Goal: Task Accomplishment & Management: Complete application form

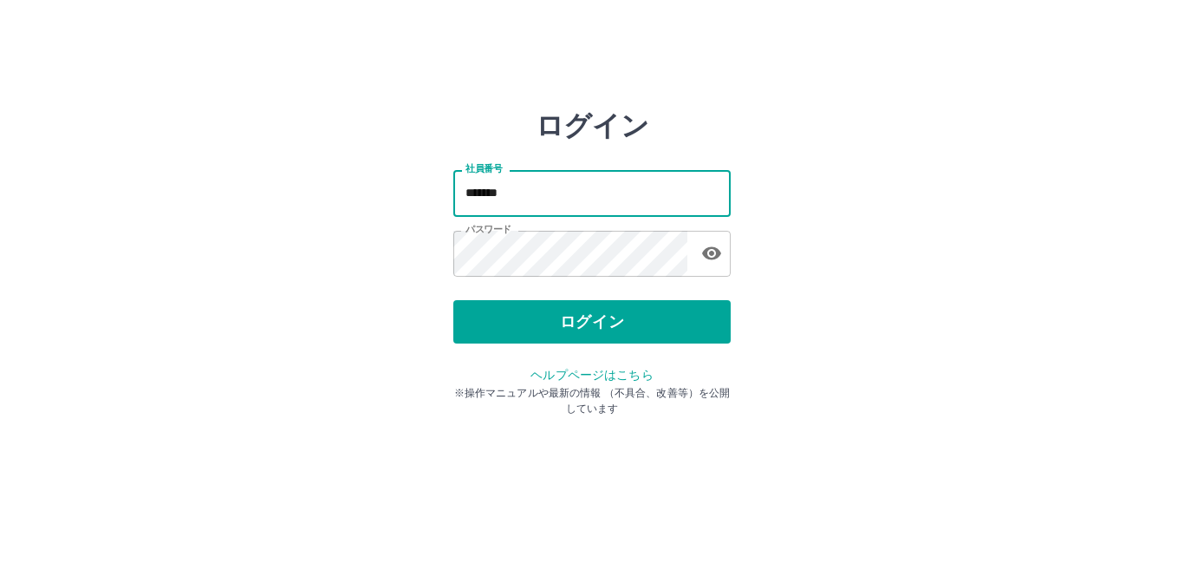
click at [575, 205] on input "*******" at bounding box center [591, 193] width 277 height 46
type input "*******"
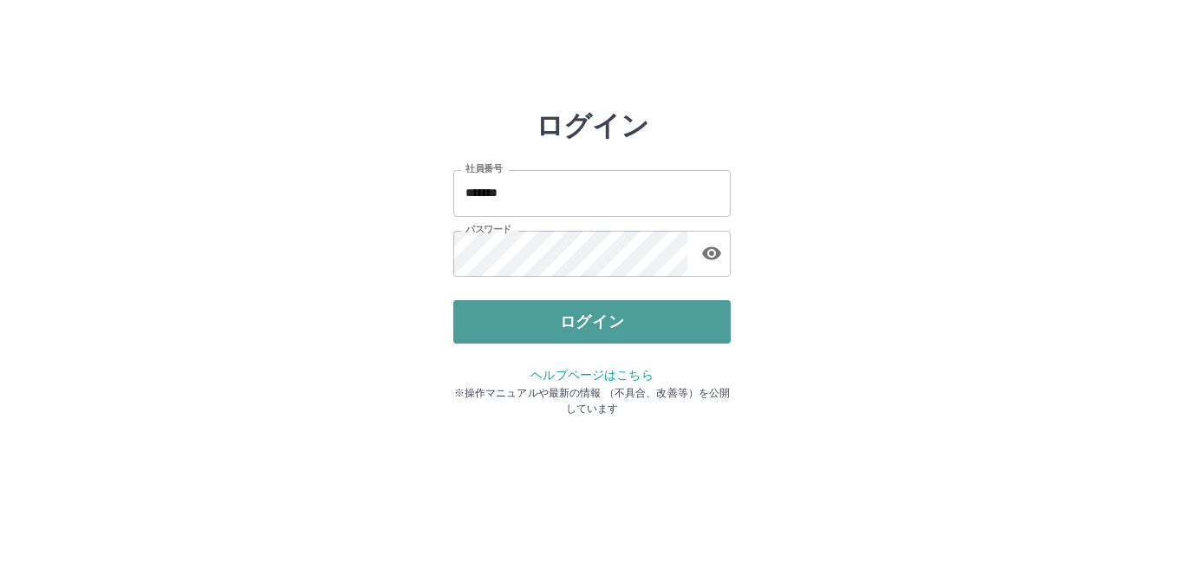
click at [655, 316] on button "ログイン" at bounding box center [591, 321] width 277 height 43
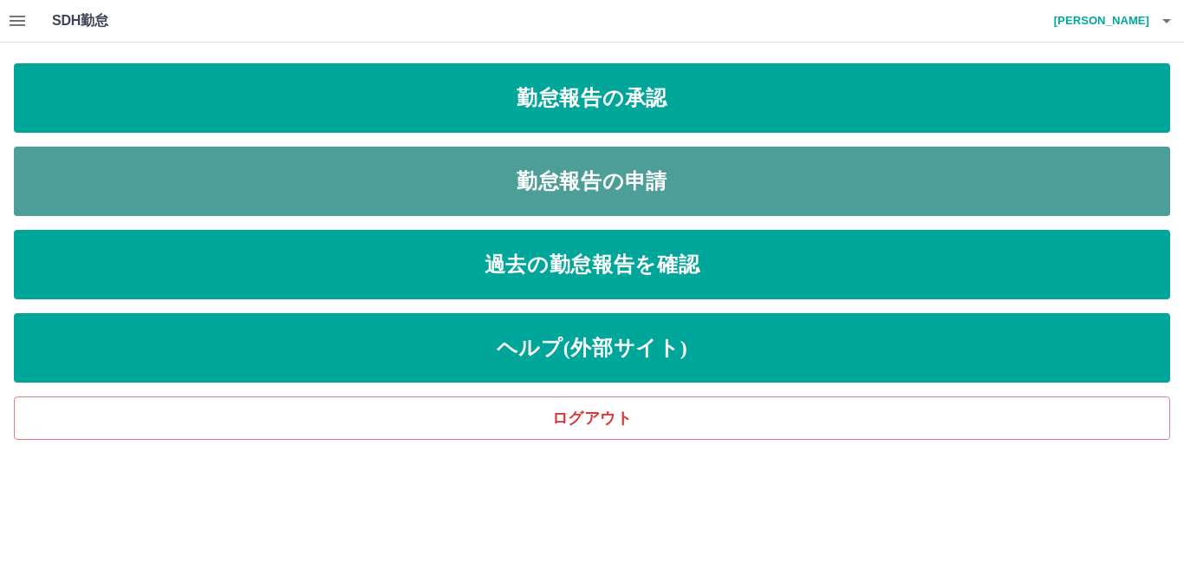
click at [534, 205] on link "勤怠報告の申請" at bounding box center [592, 181] width 1156 height 69
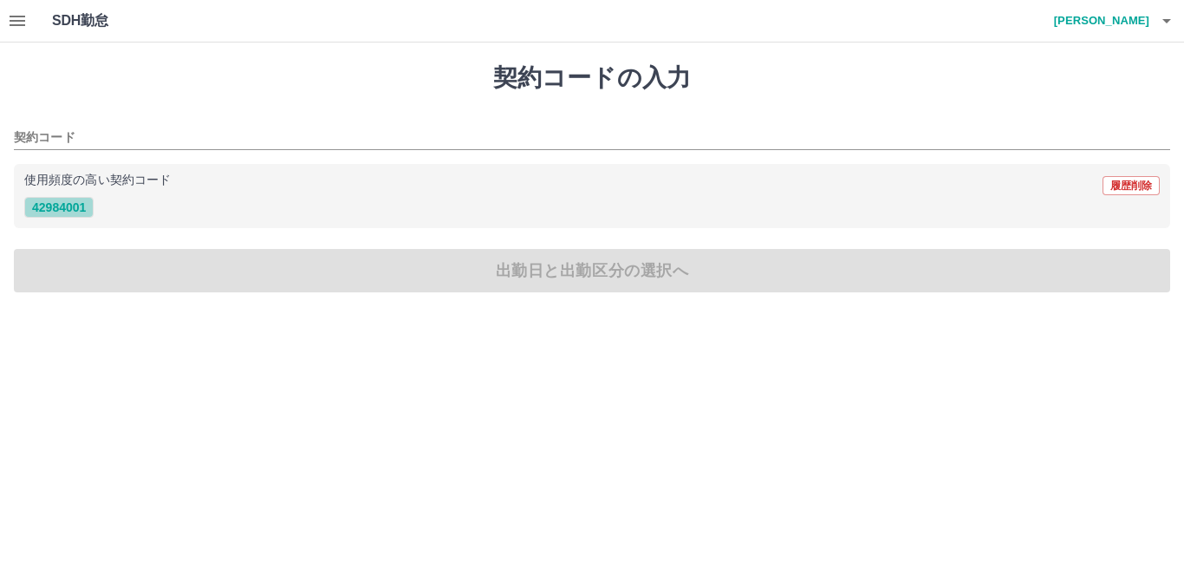
click at [73, 209] on button "42984001" at bounding box center [58, 207] width 69 height 21
type input "********"
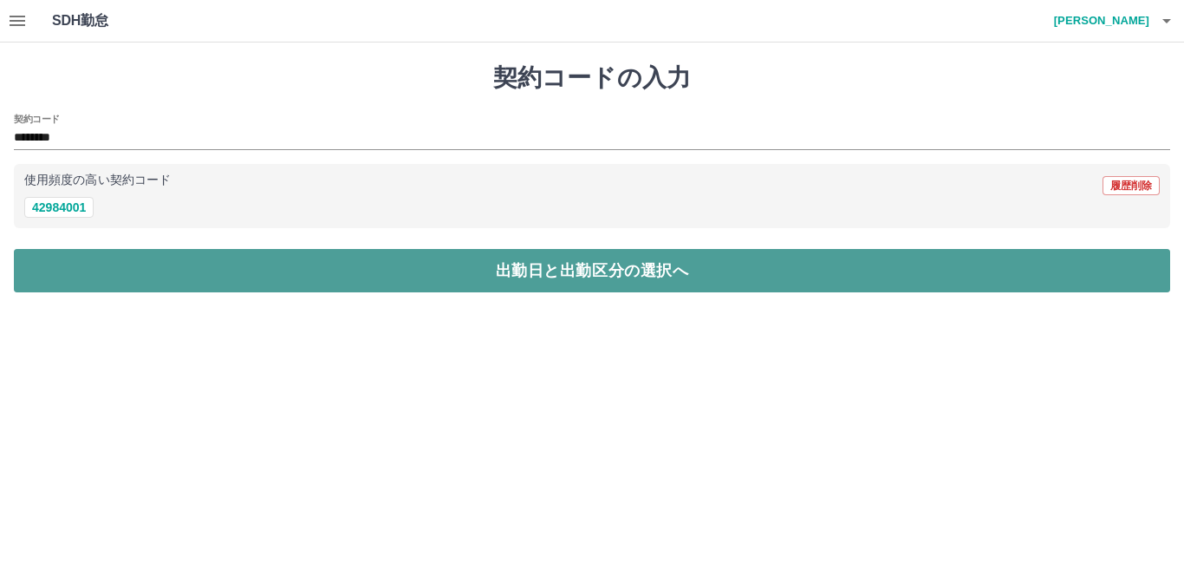
click at [102, 252] on button "出勤日と出勤区分の選択へ" at bounding box center [592, 270] width 1156 height 43
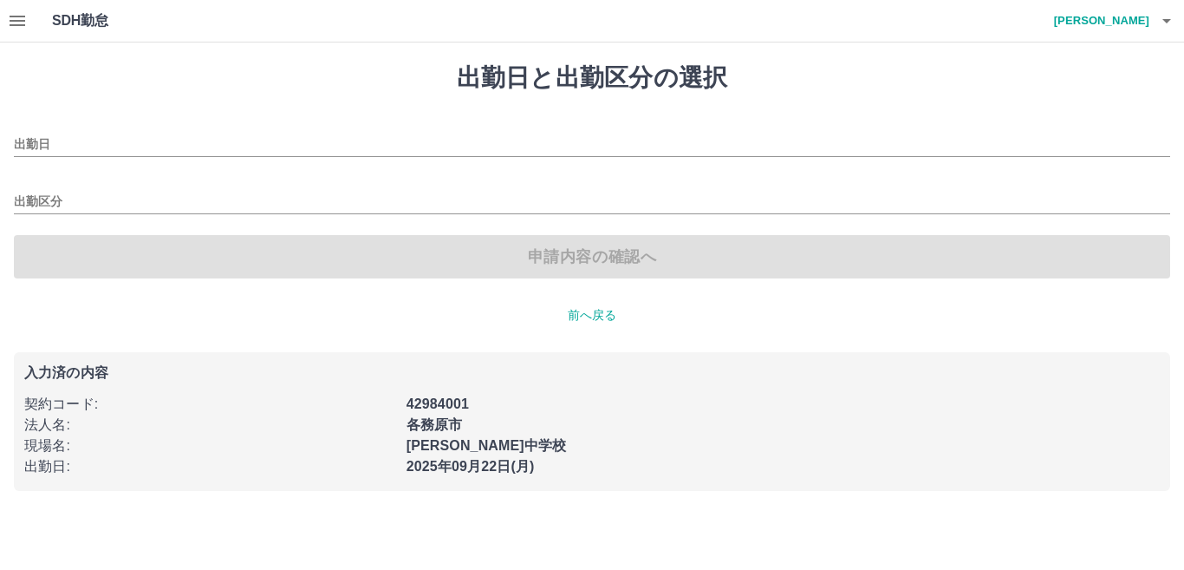
type input "**********"
click at [111, 198] on input "出勤区分" at bounding box center [592, 203] width 1156 height 22
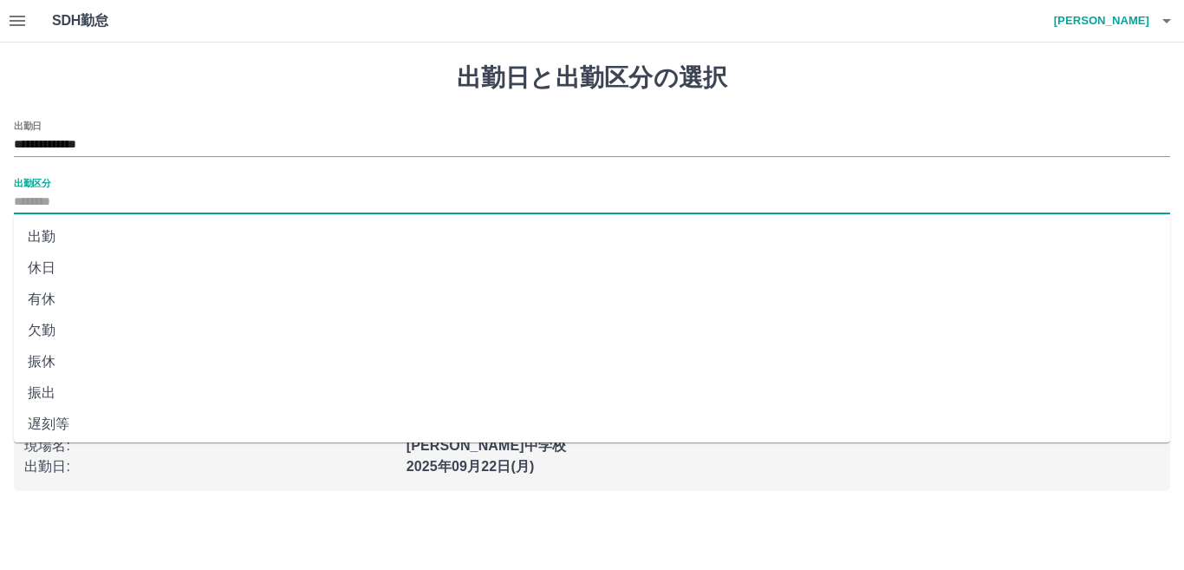
click at [53, 232] on li "出勤" at bounding box center [592, 236] width 1156 height 31
type input "**"
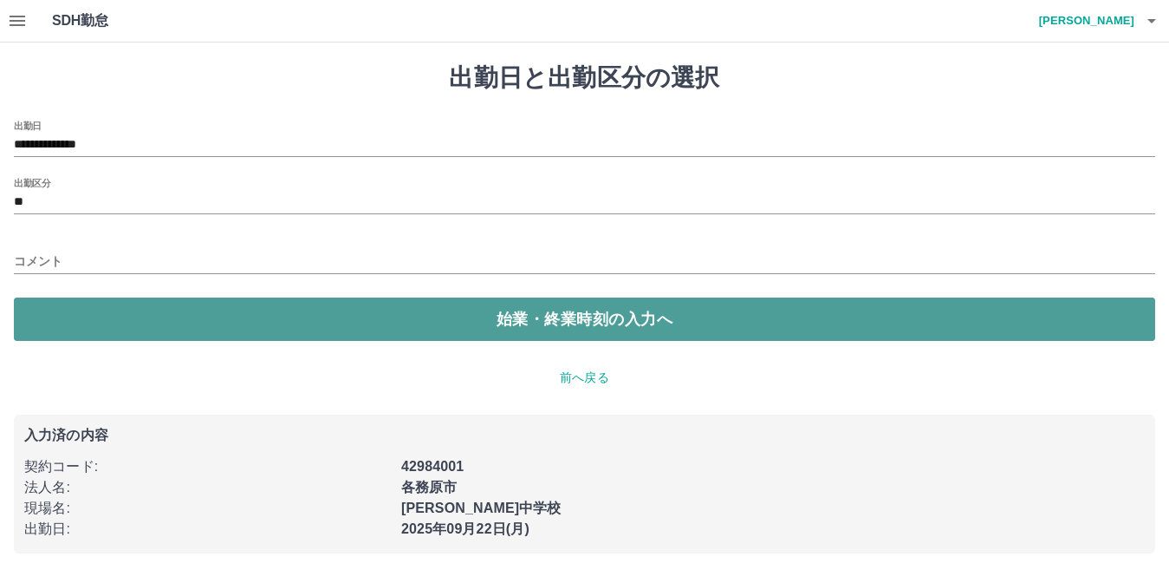
click at [114, 316] on button "始業・終業時刻の入力へ" at bounding box center [585, 318] width 1142 height 43
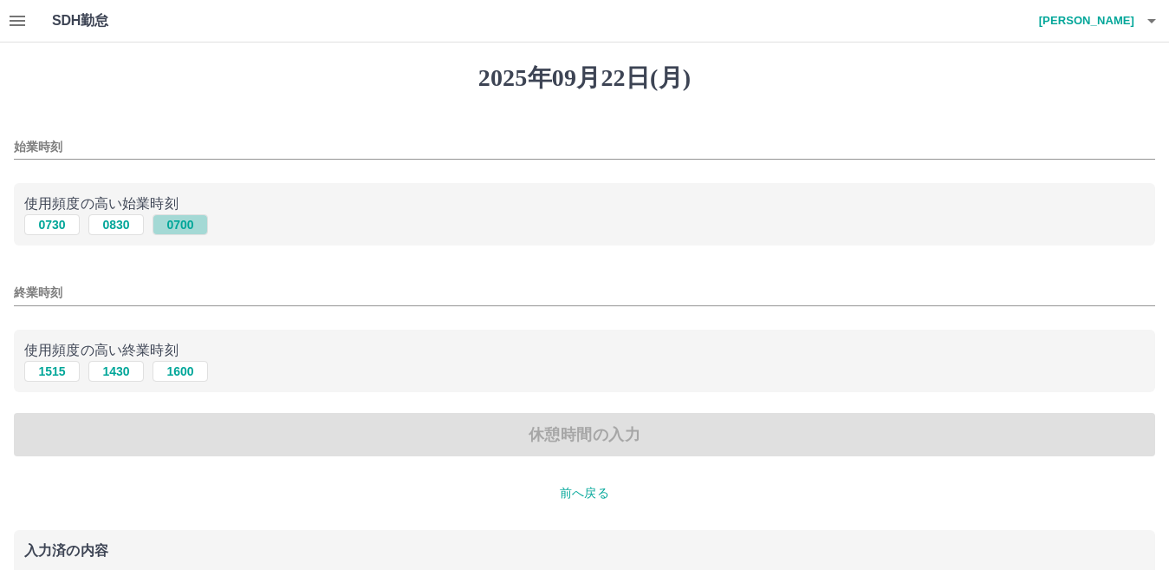
click at [171, 225] on button "0700" at bounding box center [180, 224] width 55 height 21
type input "****"
click at [179, 375] on button "1600" at bounding box center [180, 371] width 55 height 21
type input "****"
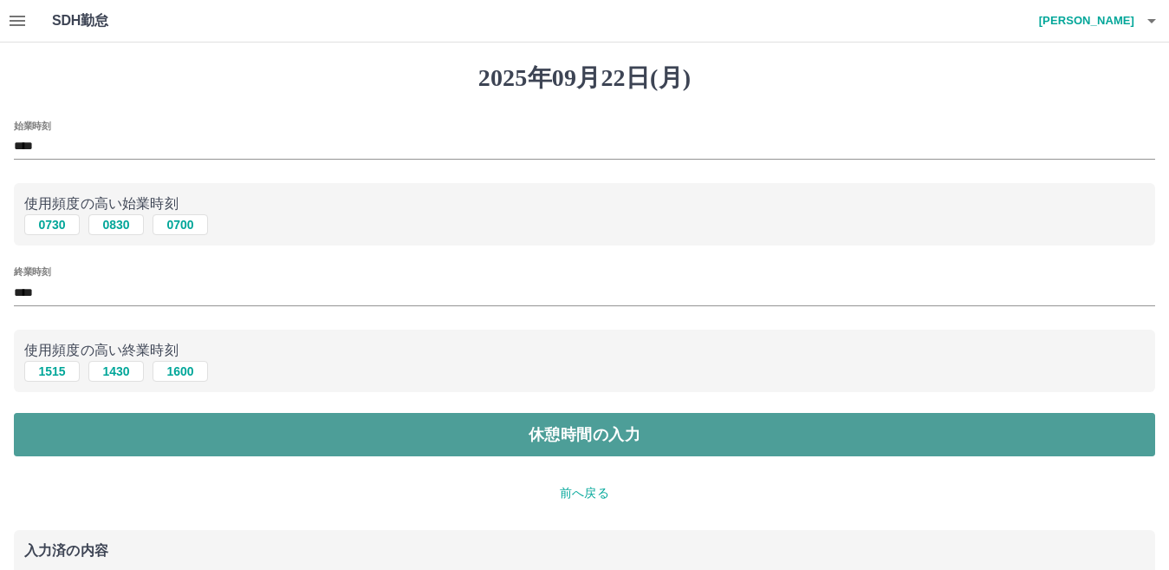
click at [173, 441] on button "休憩時間の入力" at bounding box center [585, 434] width 1142 height 43
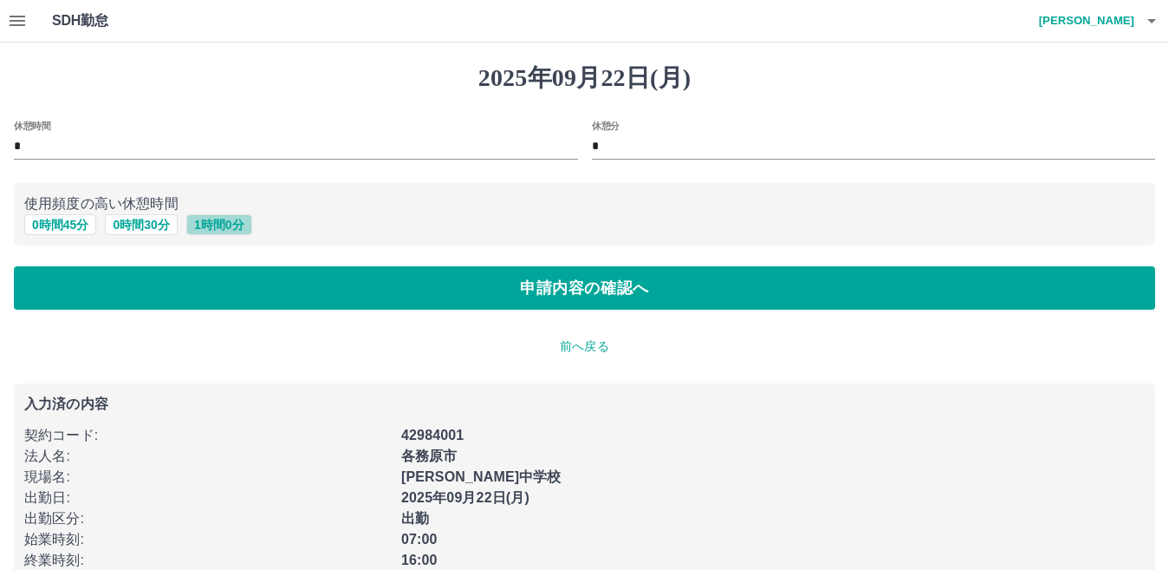
click at [204, 227] on button "1 時間 0 分" at bounding box center [219, 224] width 66 height 21
type input "*"
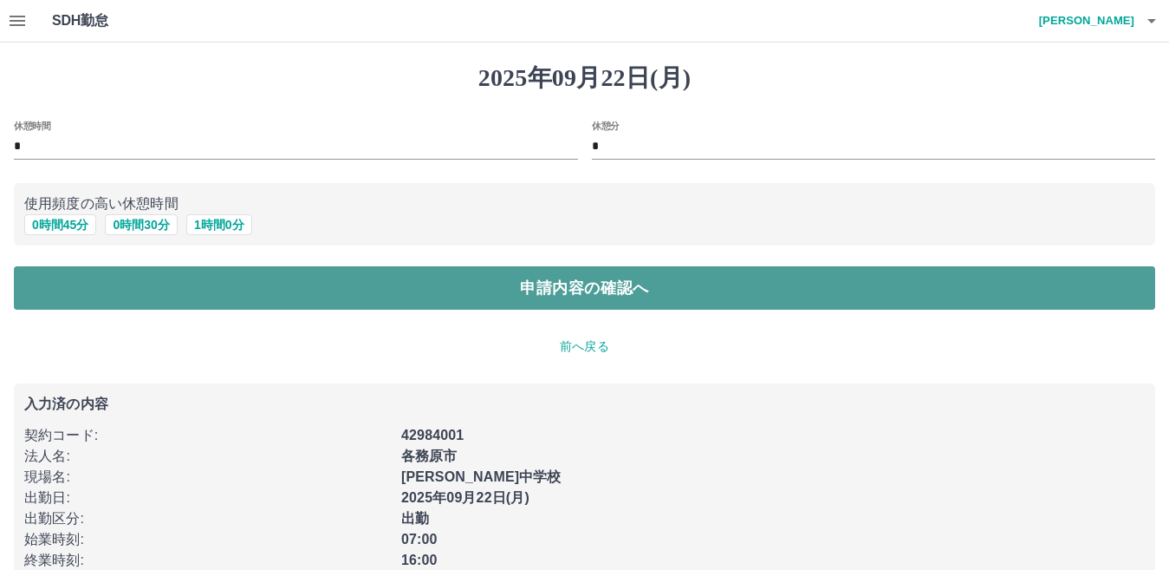
click at [194, 294] on button "申請内容の確認へ" at bounding box center [585, 287] width 1142 height 43
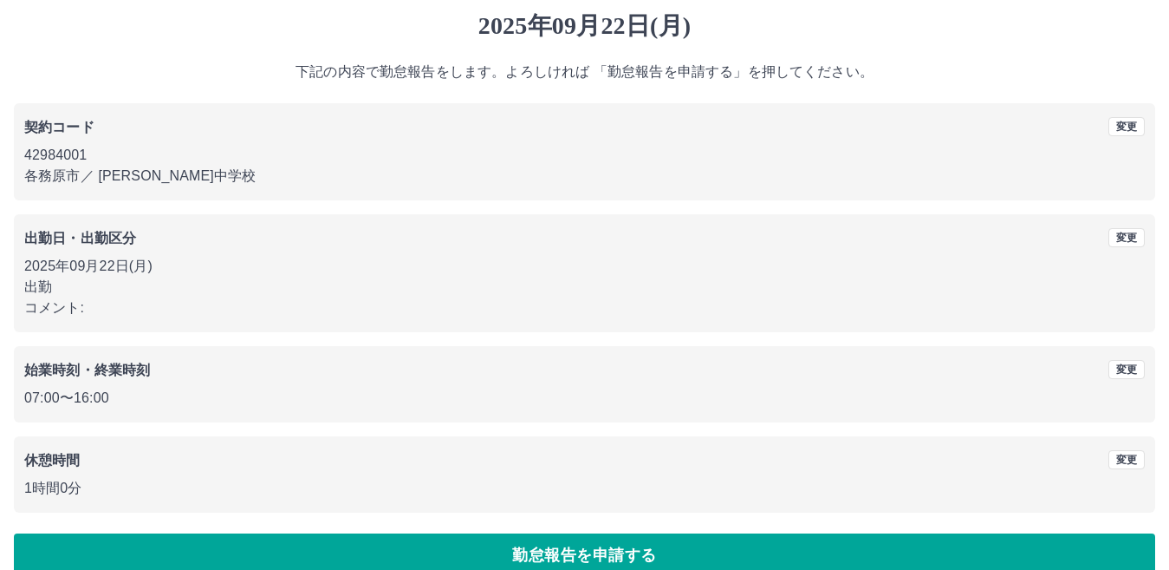
scroll to position [80, 0]
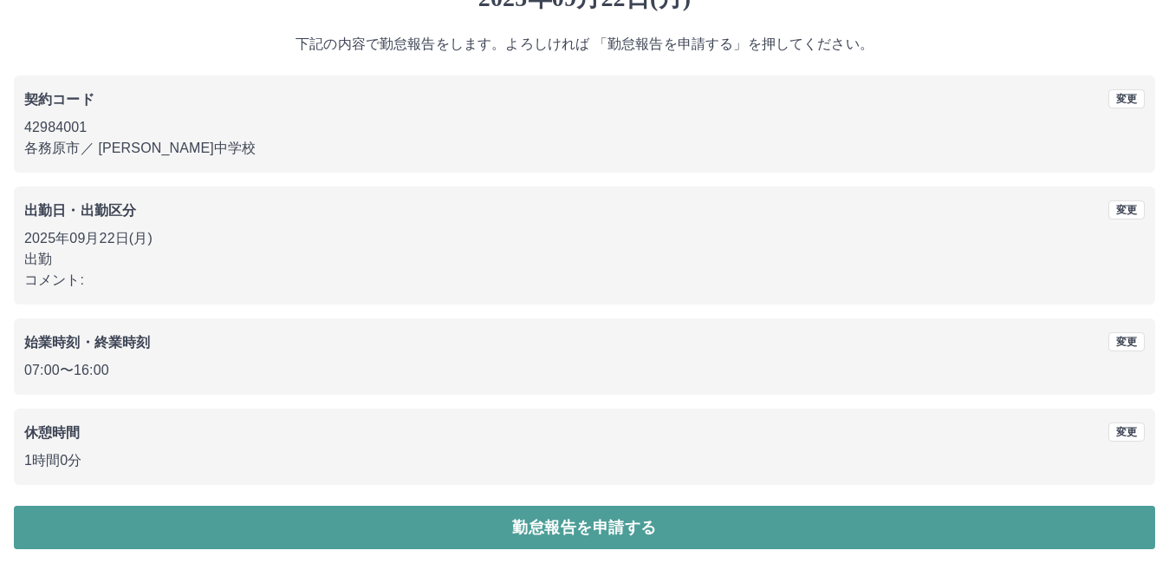
click at [301, 516] on button "勤怠報告を申請する" at bounding box center [585, 526] width 1142 height 43
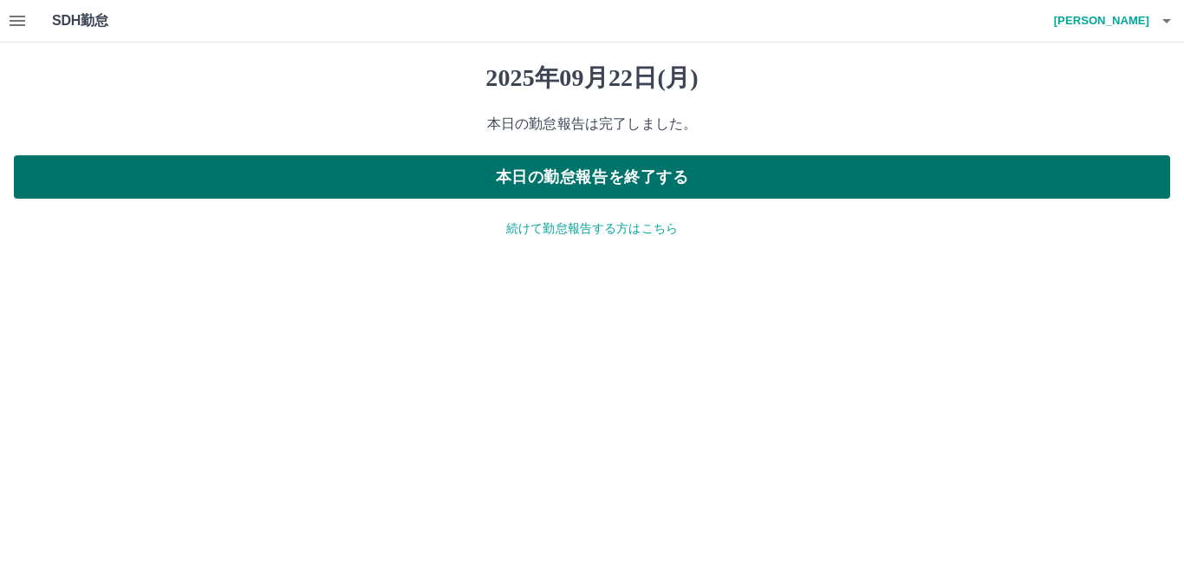
click at [349, 166] on button "本日の勤怠報告を終了する" at bounding box center [592, 176] width 1156 height 43
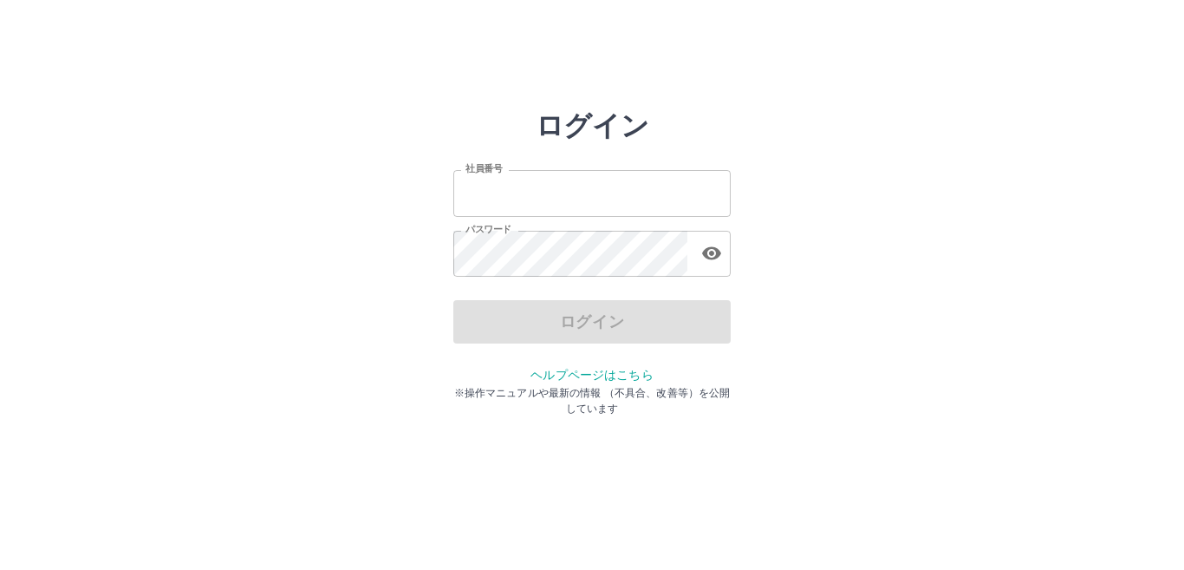
type input "*******"
click at [605, 329] on div "ログイン" at bounding box center [591, 321] width 277 height 43
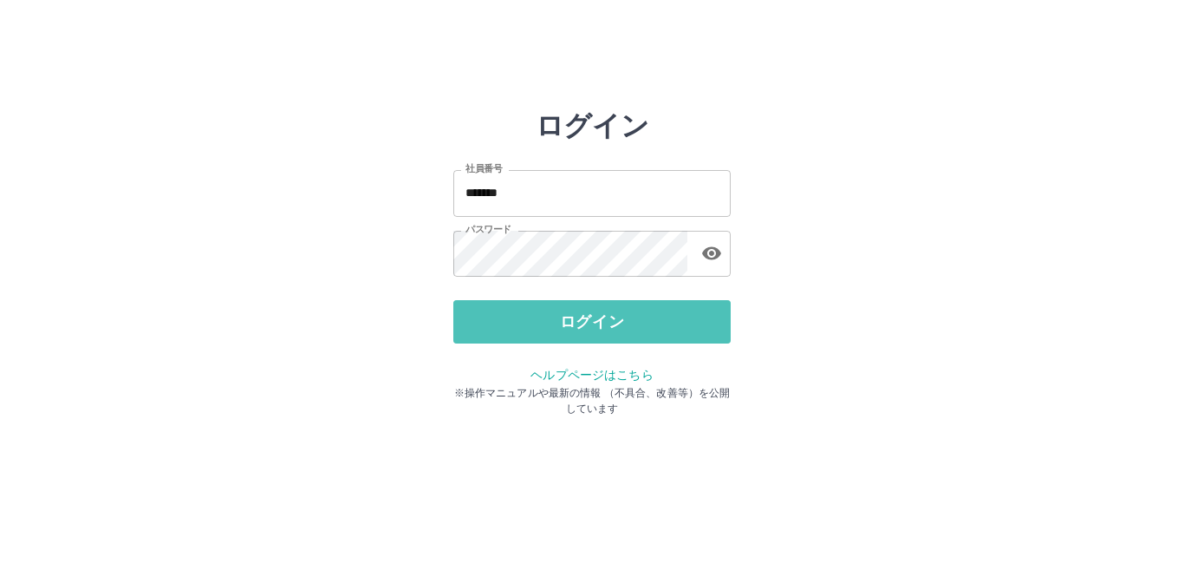
click at [605, 329] on button "ログイン" at bounding box center [591, 321] width 277 height 43
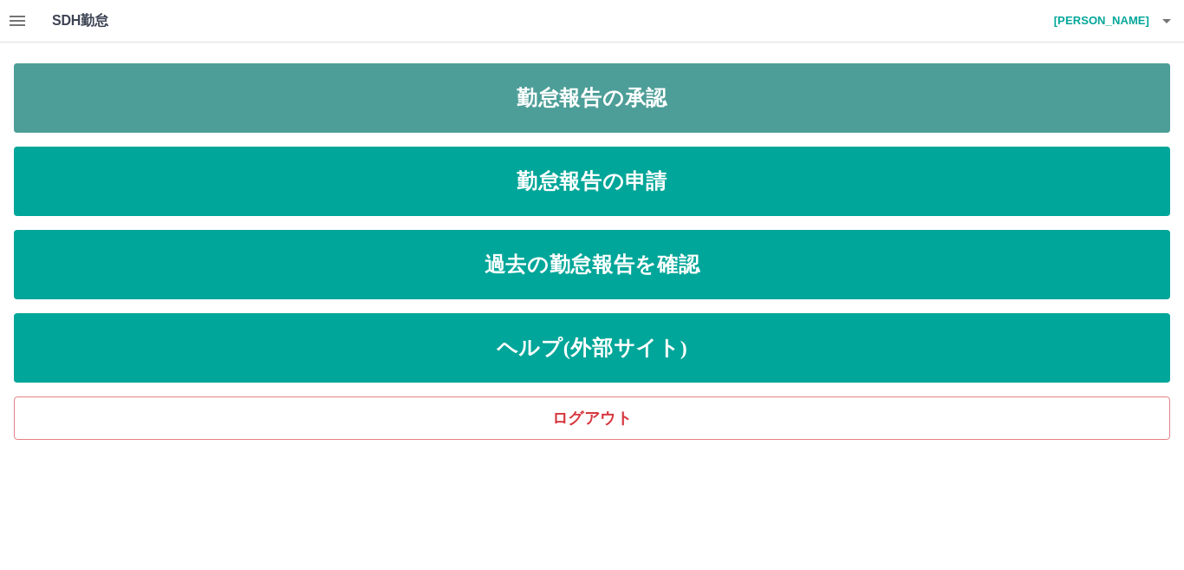
click at [266, 121] on link "勤怠報告の承認" at bounding box center [592, 97] width 1156 height 69
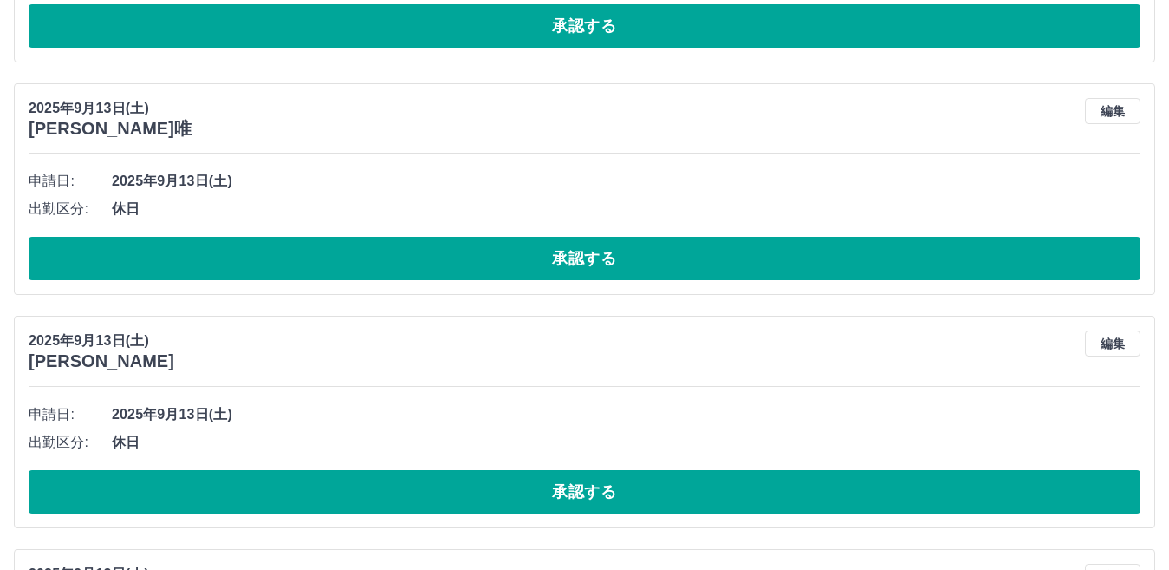
scroll to position [3468, 0]
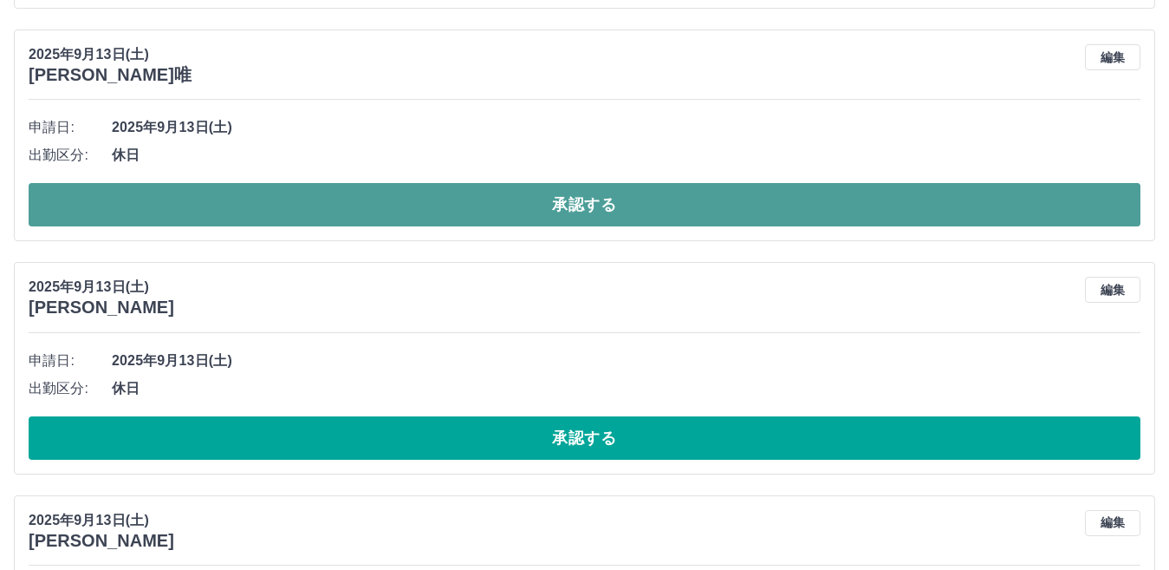
click at [432, 213] on button "承認する" at bounding box center [585, 204] width 1112 height 43
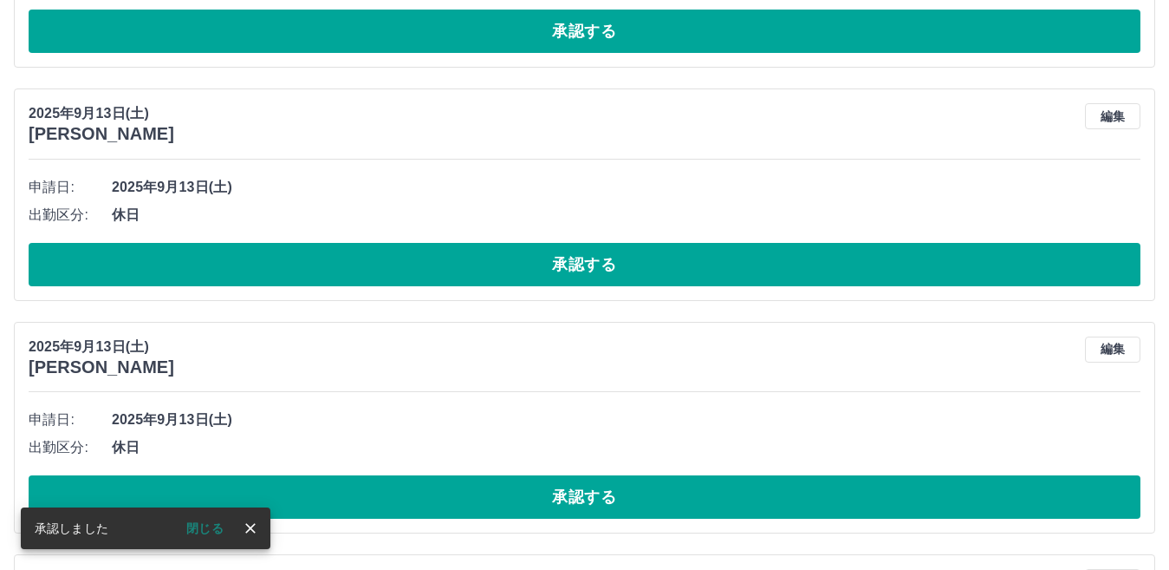
scroll to position [3409, 0]
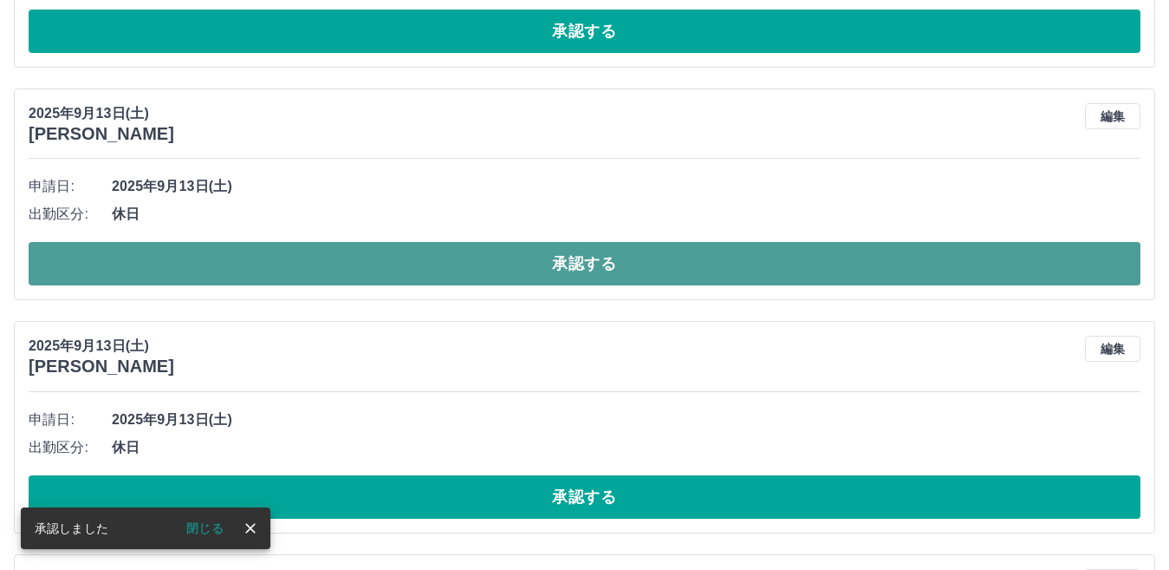
click at [441, 266] on button "承認する" at bounding box center [585, 263] width 1112 height 43
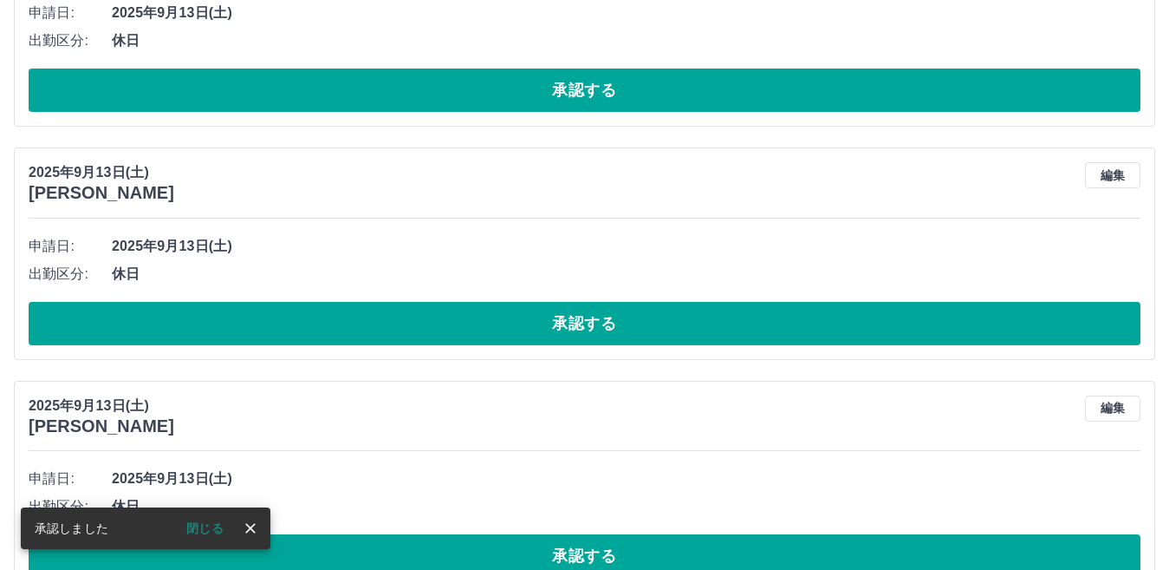
scroll to position [3350, 0]
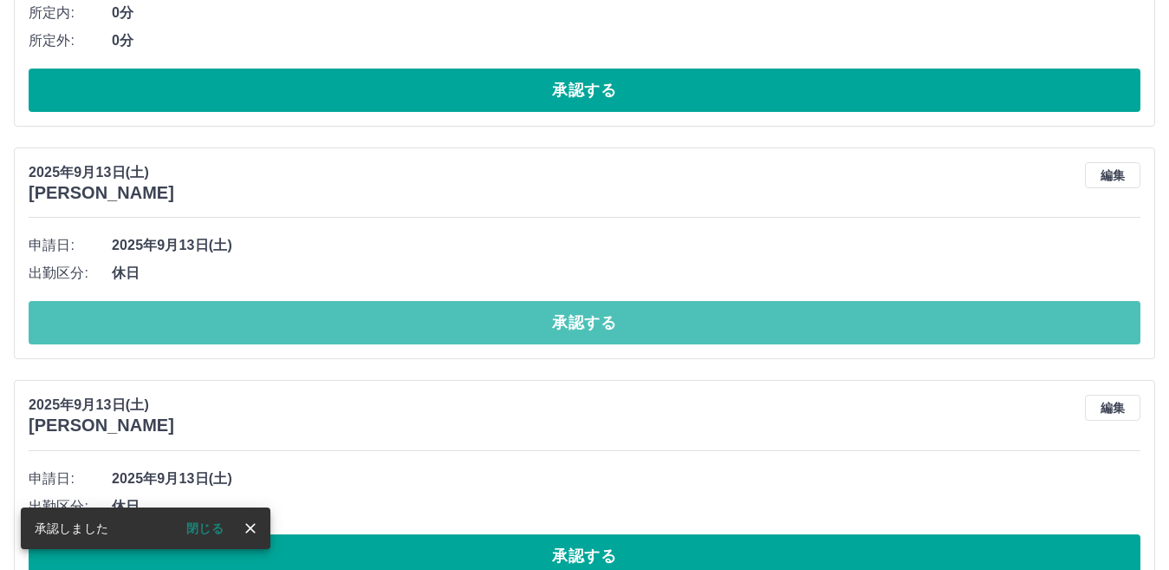
click at [446, 320] on button "承認する" at bounding box center [585, 322] width 1112 height 43
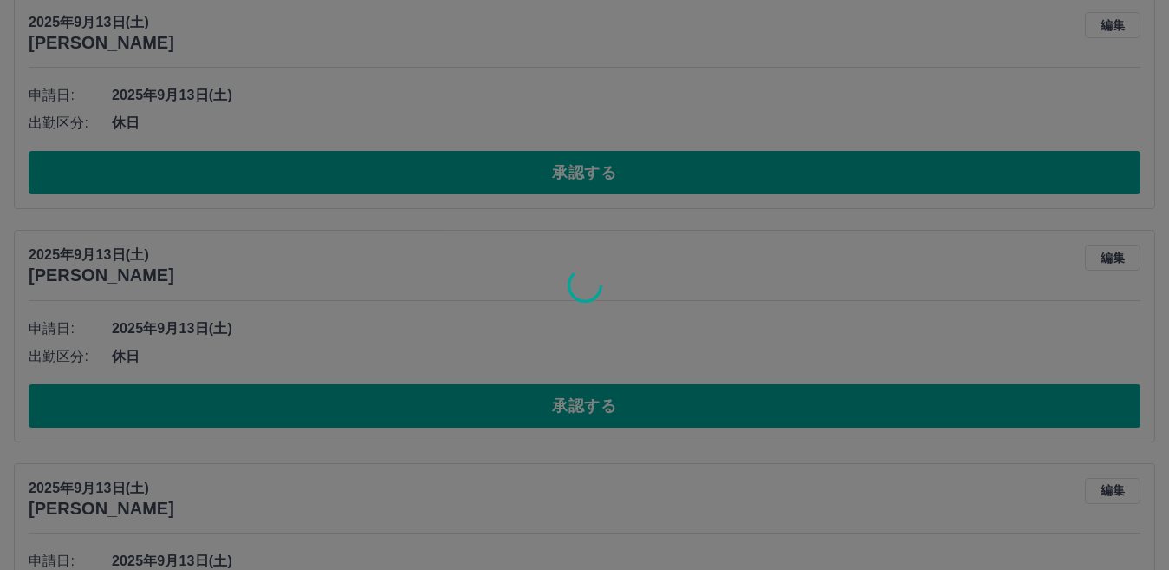
scroll to position [3697, 0]
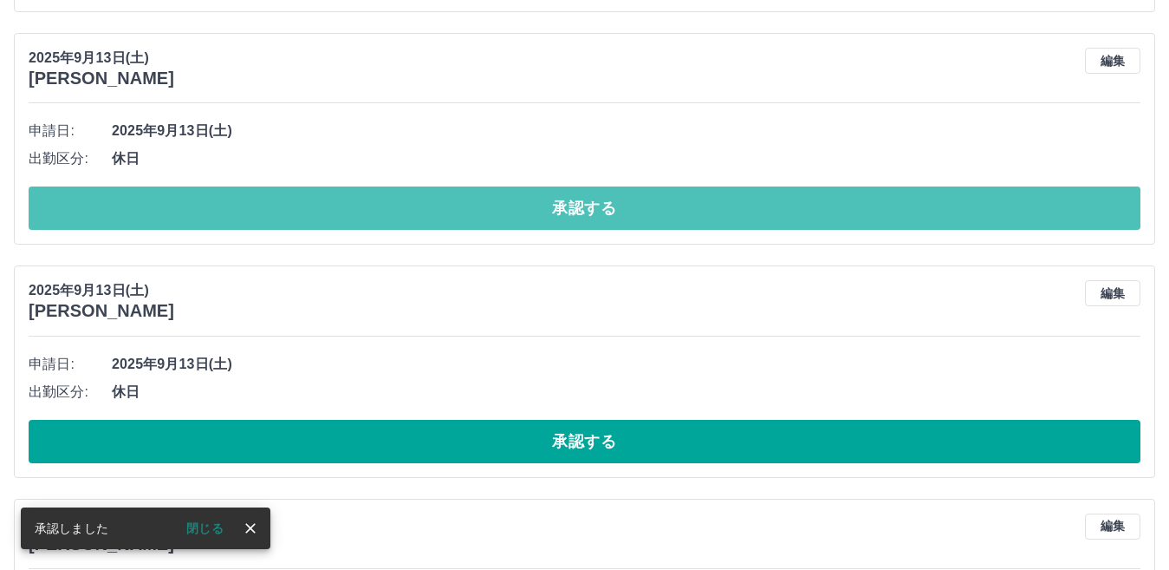
click at [440, 218] on button "承認する" at bounding box center [585, 207] width 1112 height 43
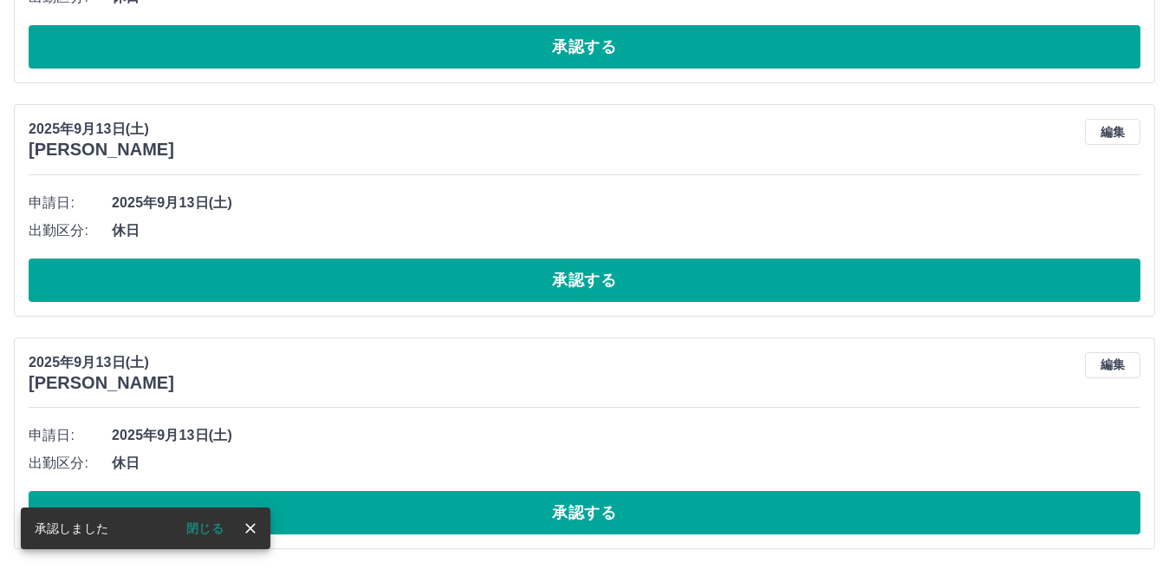
scroll to position [3492, 0]
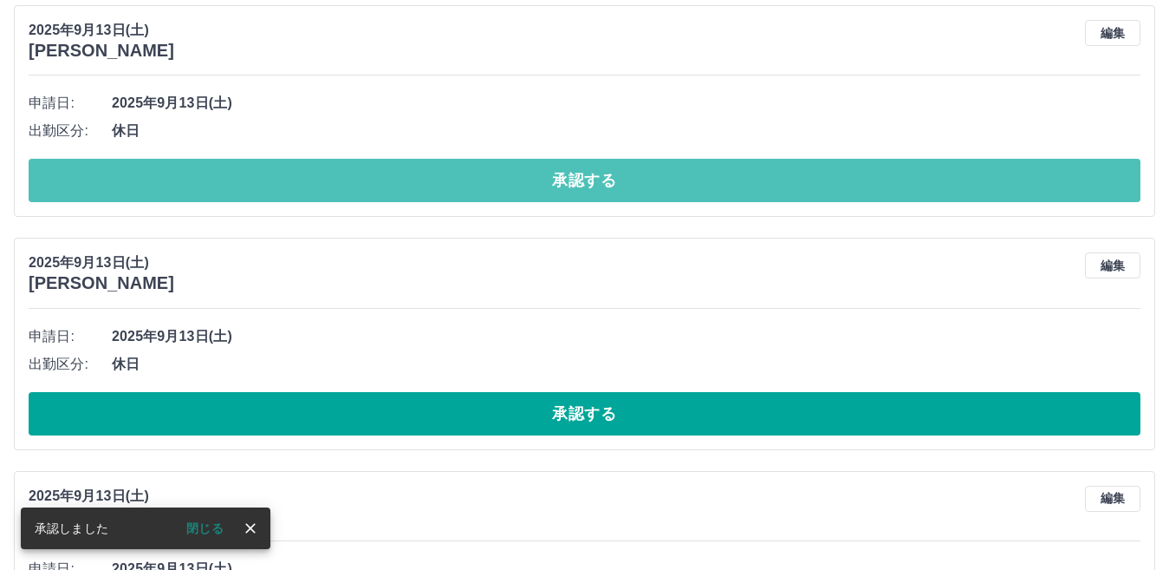
click at [442, 192] on button "承認する" at bounding box center [585, 180] width 1112 height 43
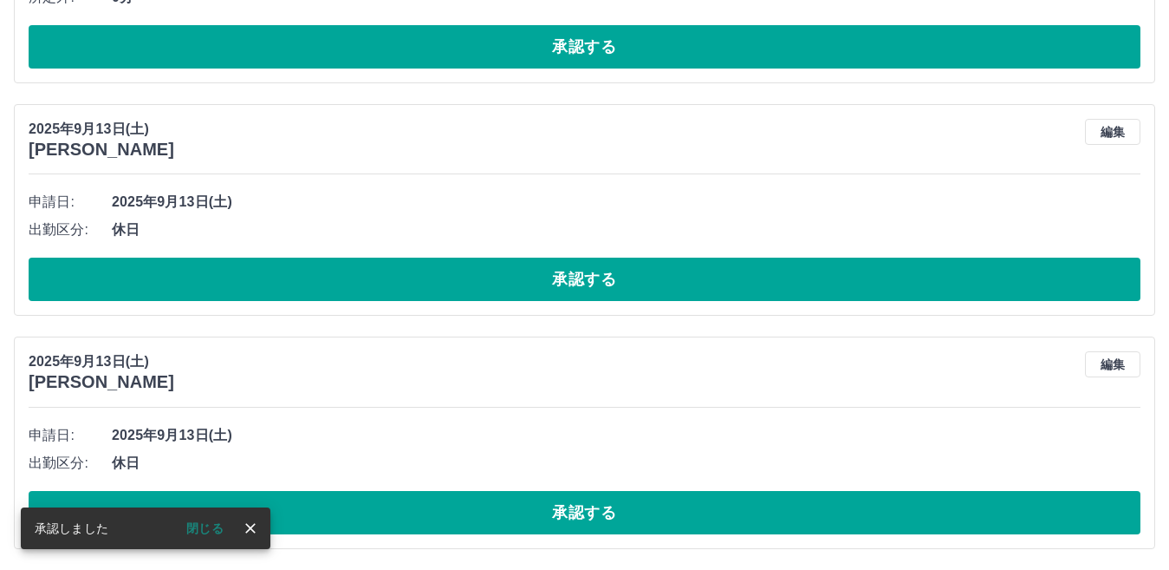
scroll to position [3395, 0]
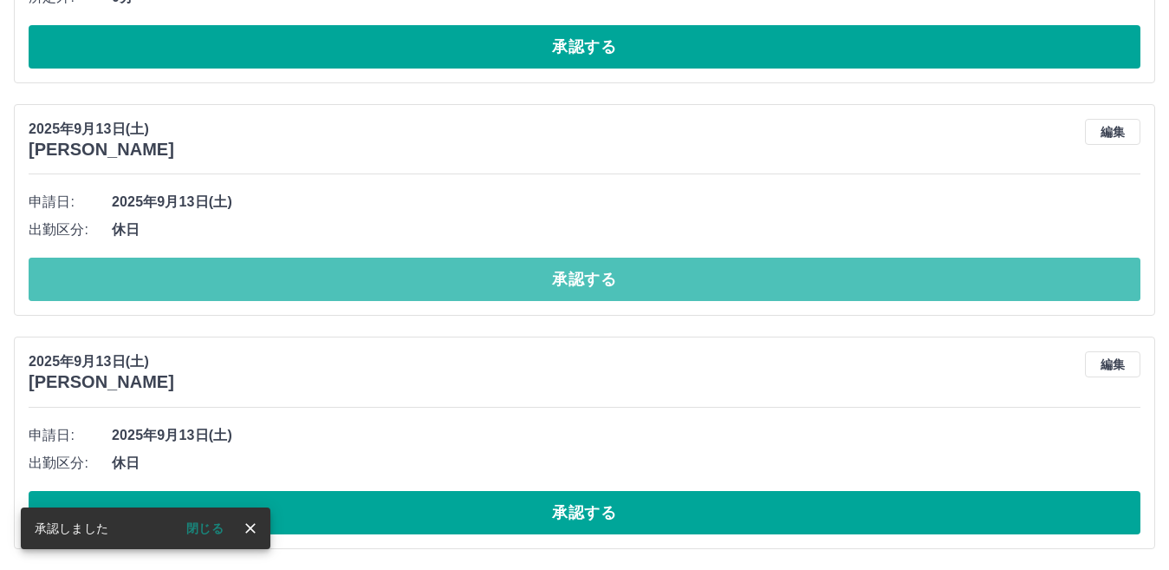
click at [446, 276] on button "承認する" at bounding box center [585, 278] width 1112 height 43
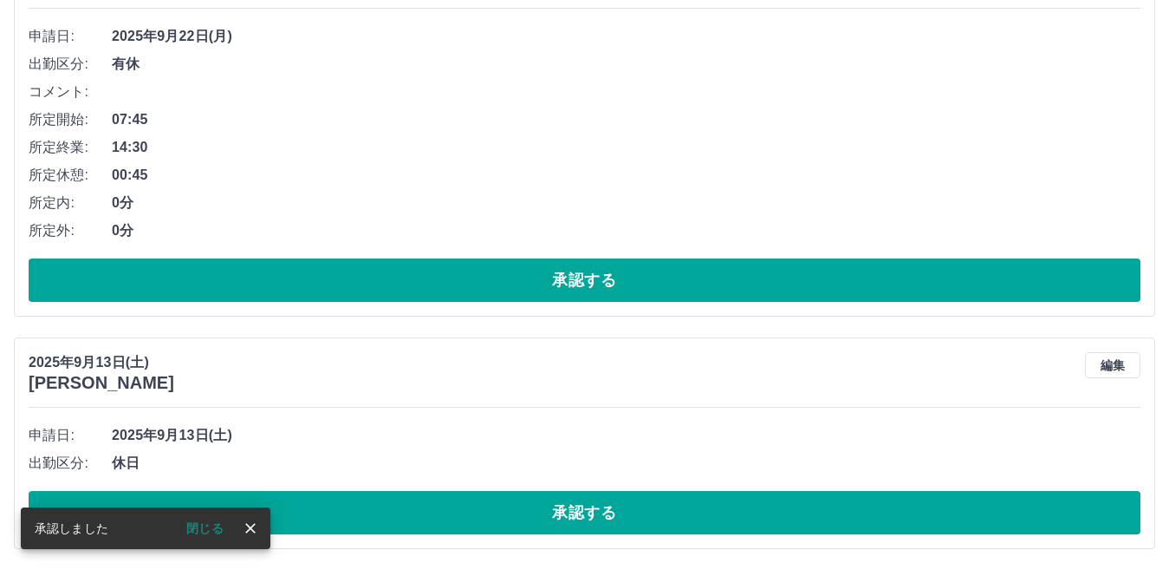
scroll to position [3162, 0]
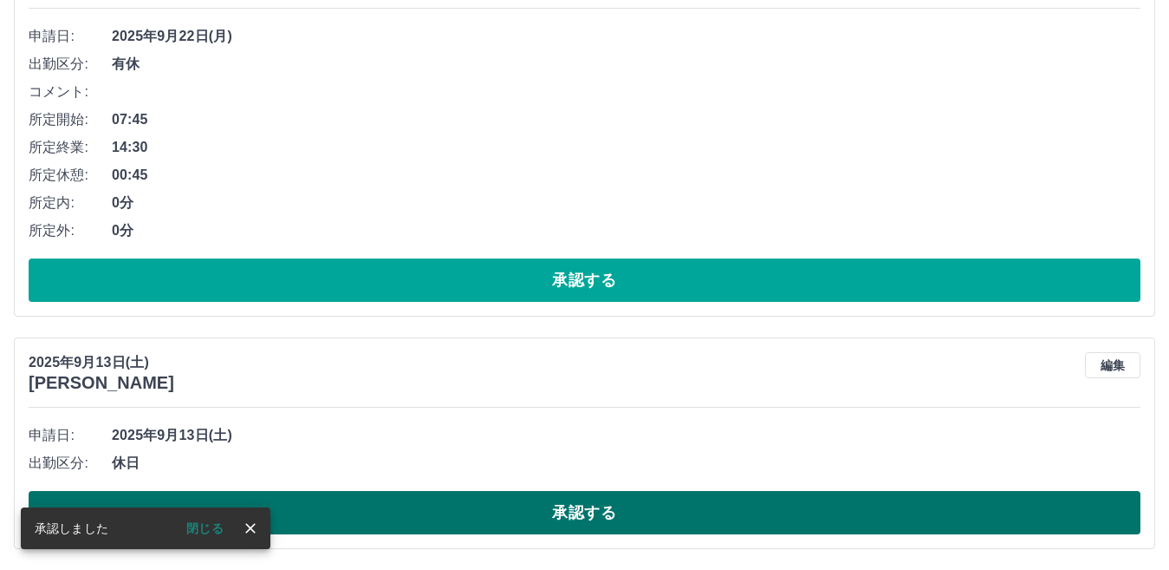
click at [438, 513] on button "承認する" at bounding box center [585, 512] width 1112 height 43
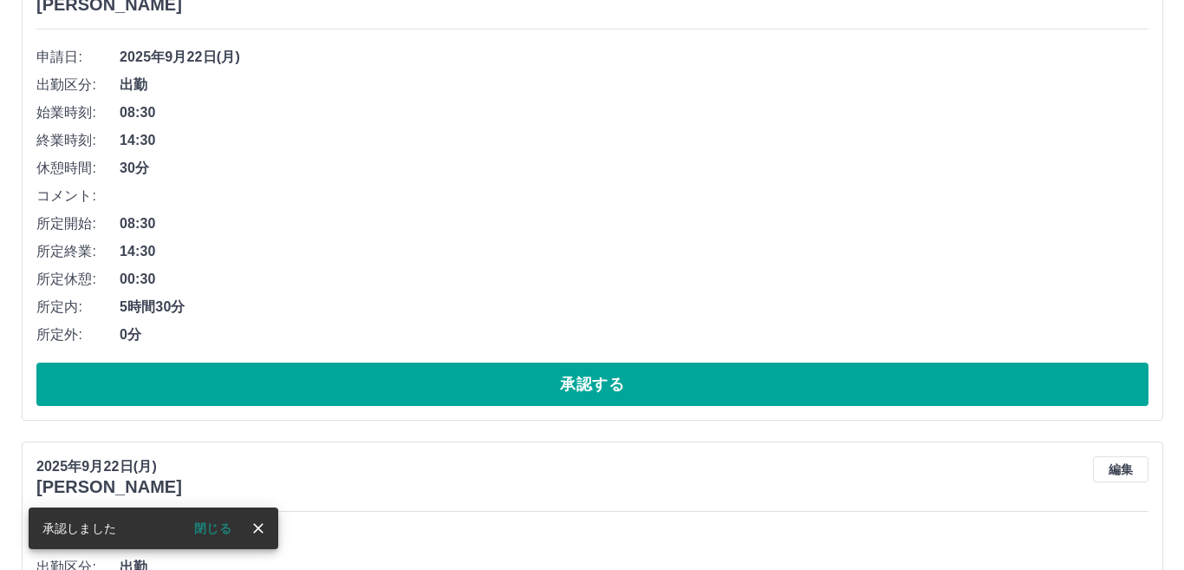
scroll to position [0, 0]
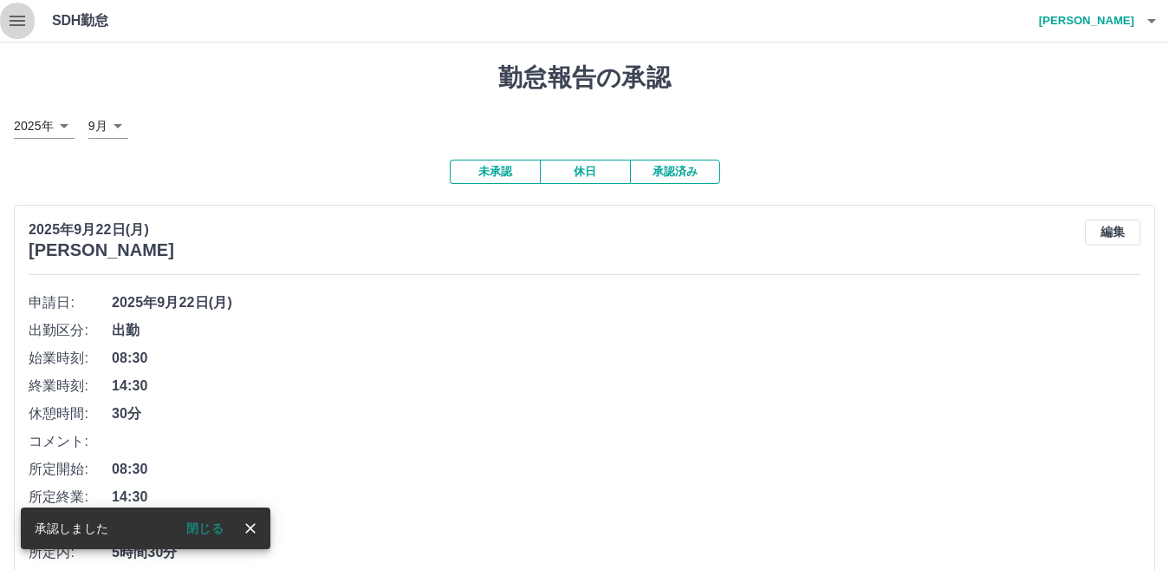
click at [23, 27] on icon "button" at bounding box center [17, 20] width 21 height 21
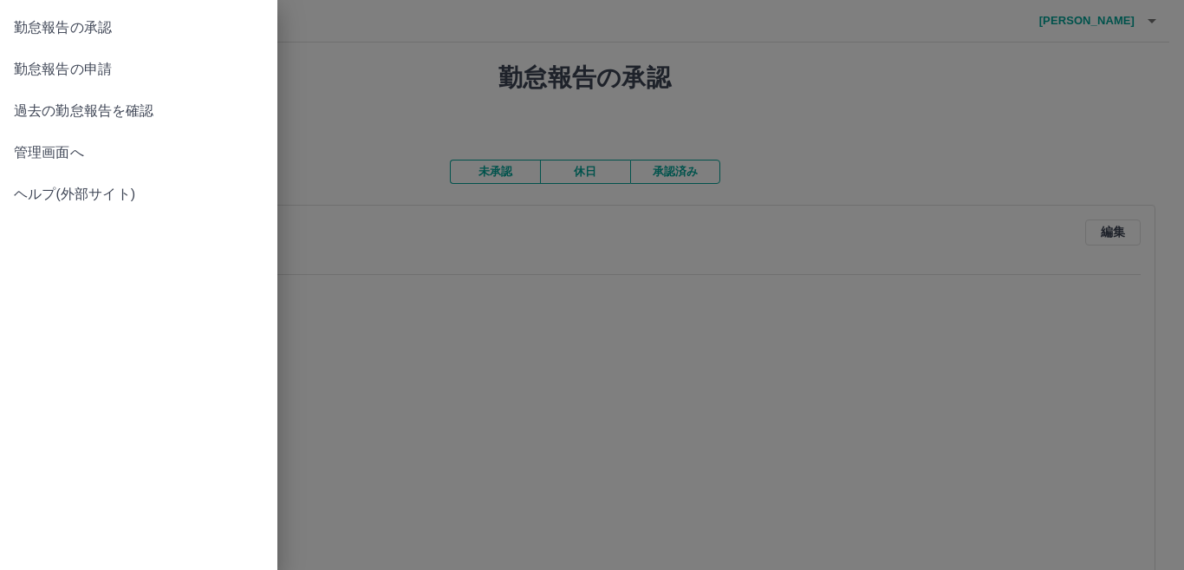
click at [70, 153] on span "管理画面へ" at bounding box center [139, 152] width 250 height 21
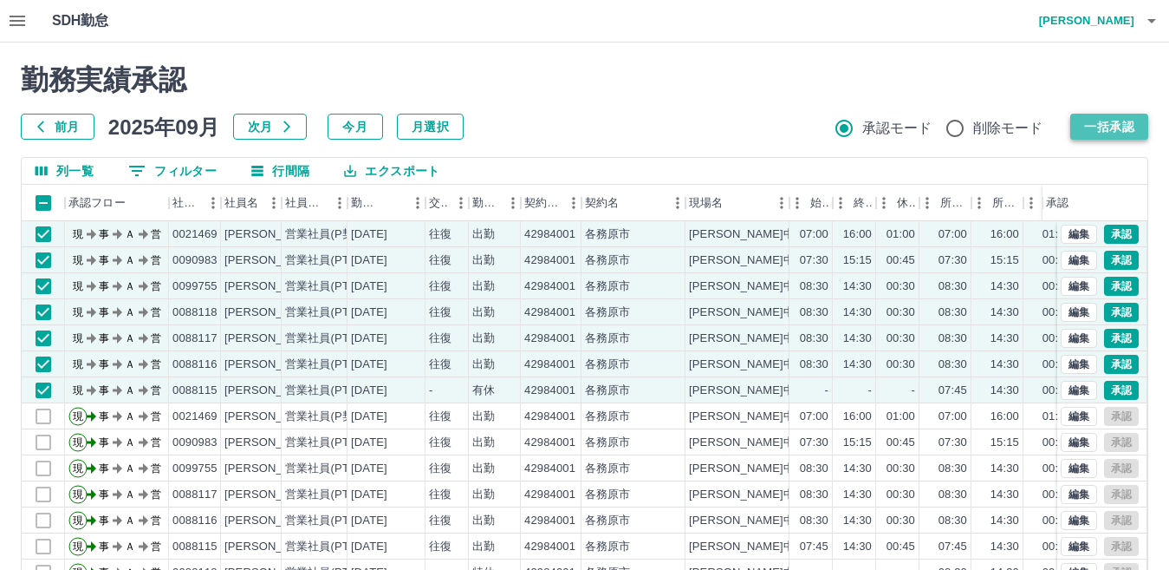
click at [1105, 129] on button "一括承認" at bounding box center [1110, 127] width 78 height 26
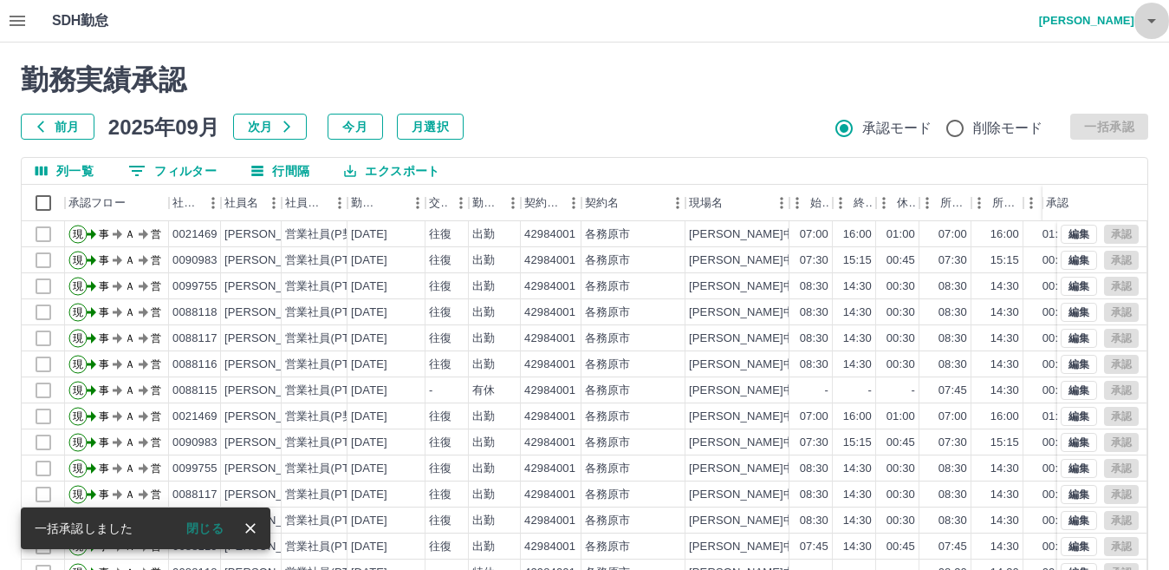
click at [1152, 21] on icon "button" at bounding box center [1152, 21] width 9 height 4
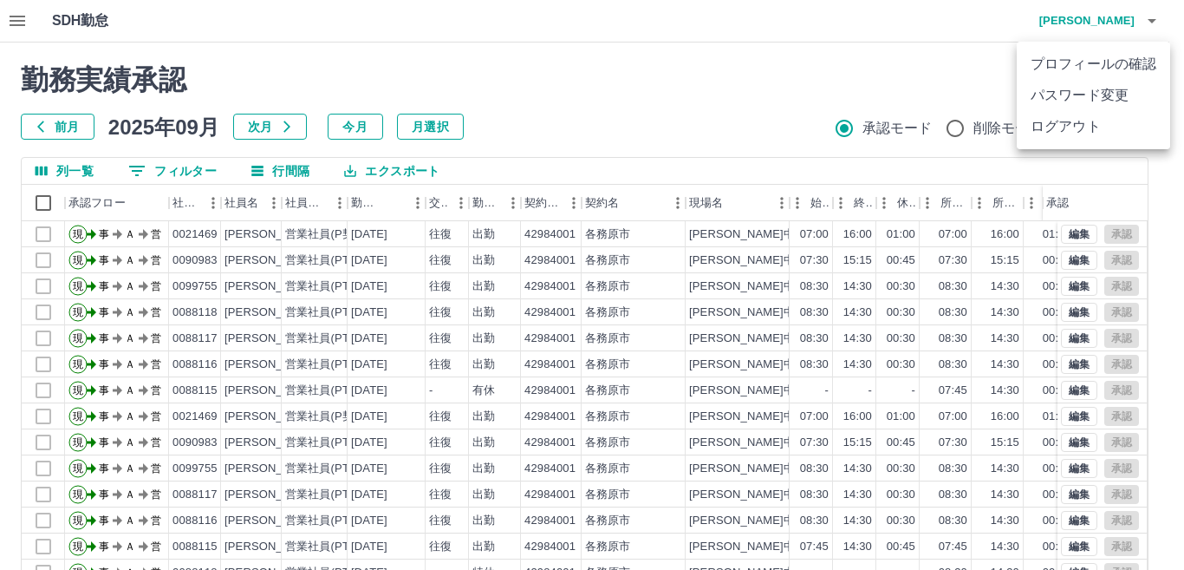
click at [1059, 129] on li "ログアウト" at bounding box center [1093, 126] width 153 height 31
